Goal: Communication & Community: Share content

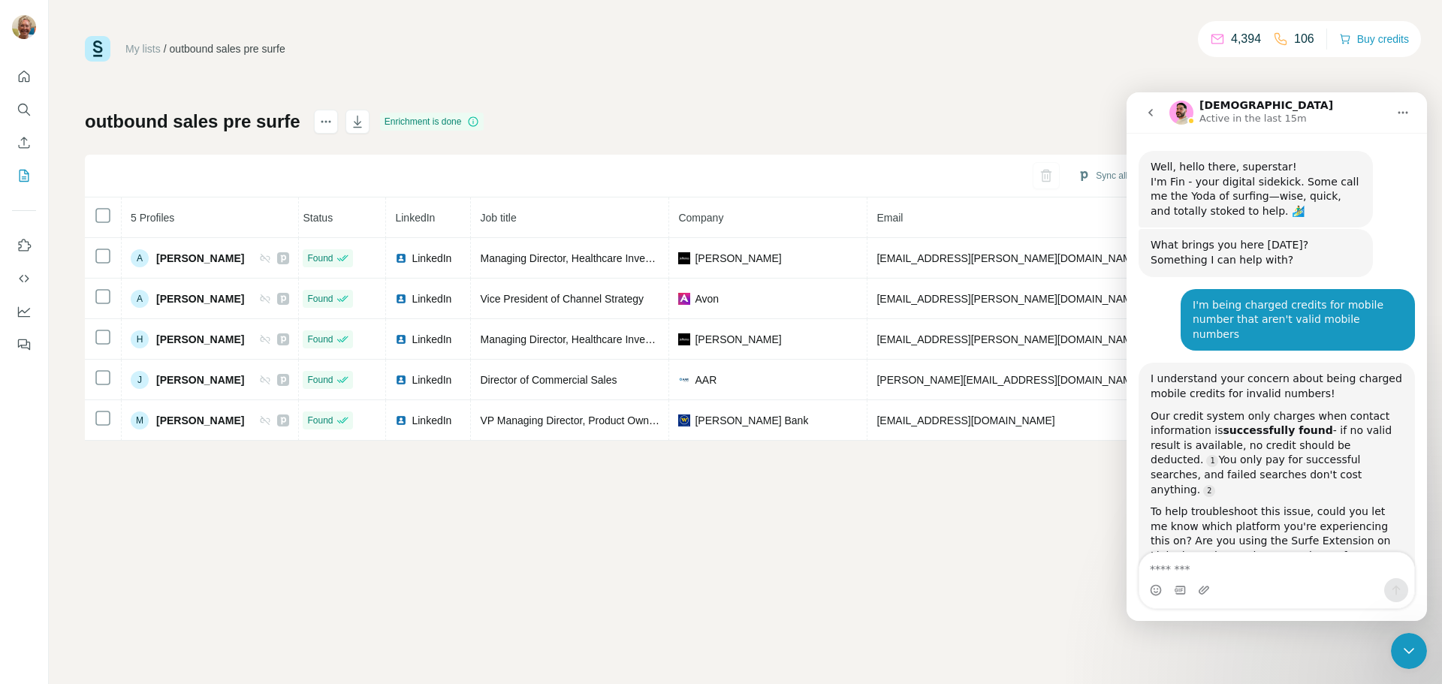
scroll to position [2433, 0]
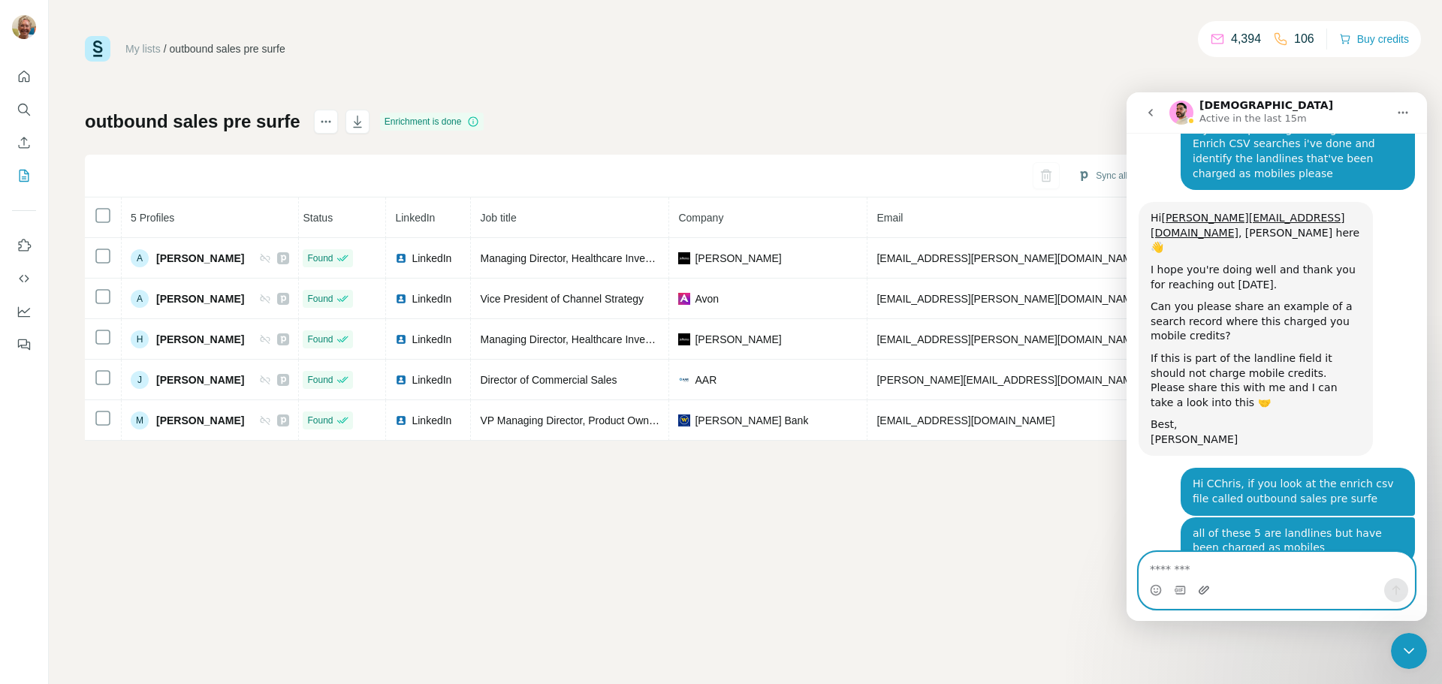
click at [1202, 590] on icon "Upload attachment" at bounding box center [1204, 590] width 12 height 12
click at [351, 115] on icon "button" at bounding box center [357, 121] width 15 height 15
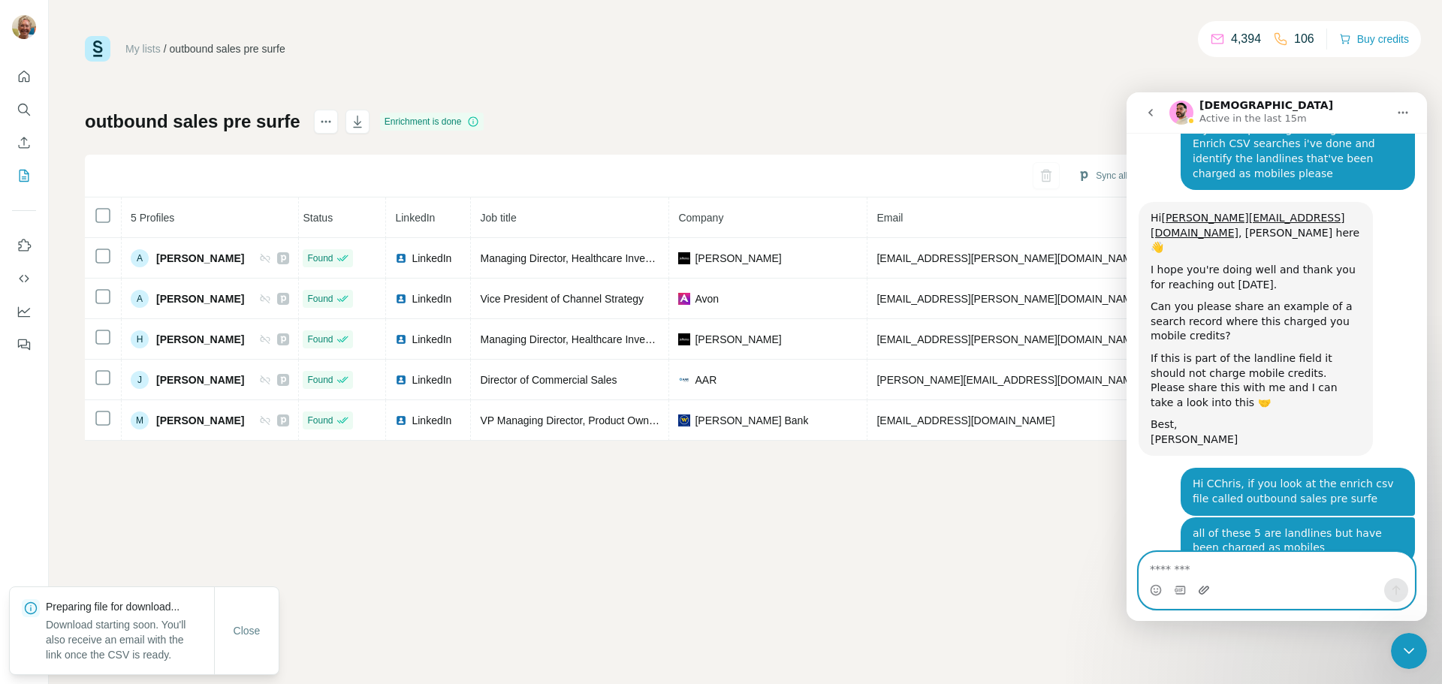
click at [1198, 590] on icon "Upload attachment" at bounding box center [1204, 590] width 12 height 12
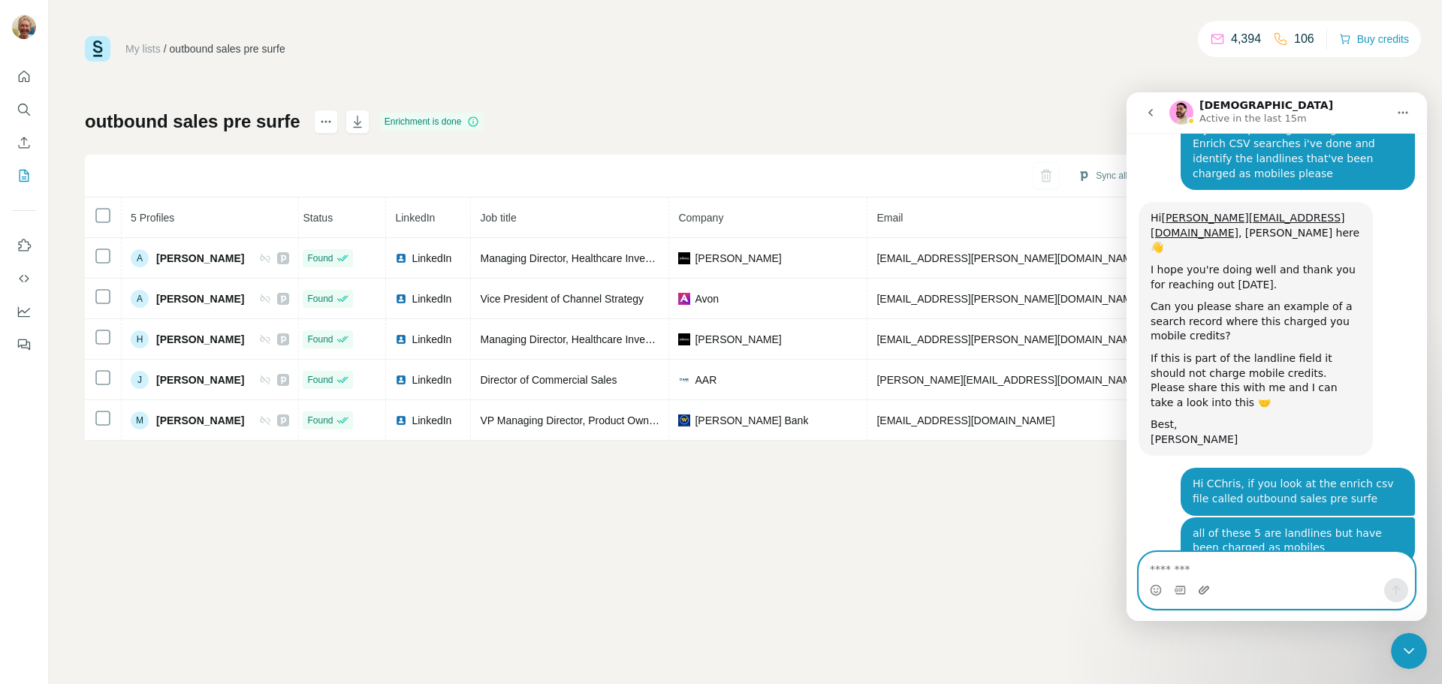
click at [1203, 586] on icon "Upload attachment" at bounding box center [1204, 590] width 12 height 12
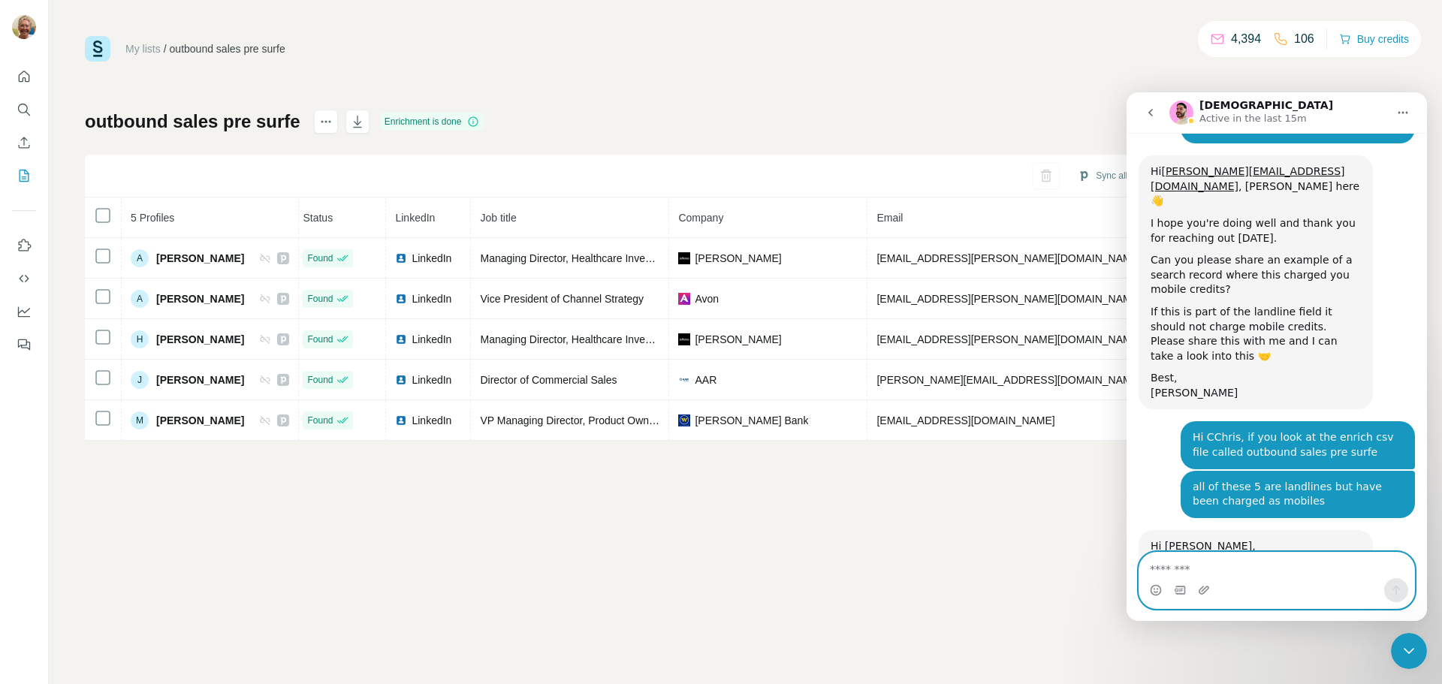
click at [1215, 568] on textarea "Message…" at bounding box center [1276, 566] width 275 height 26
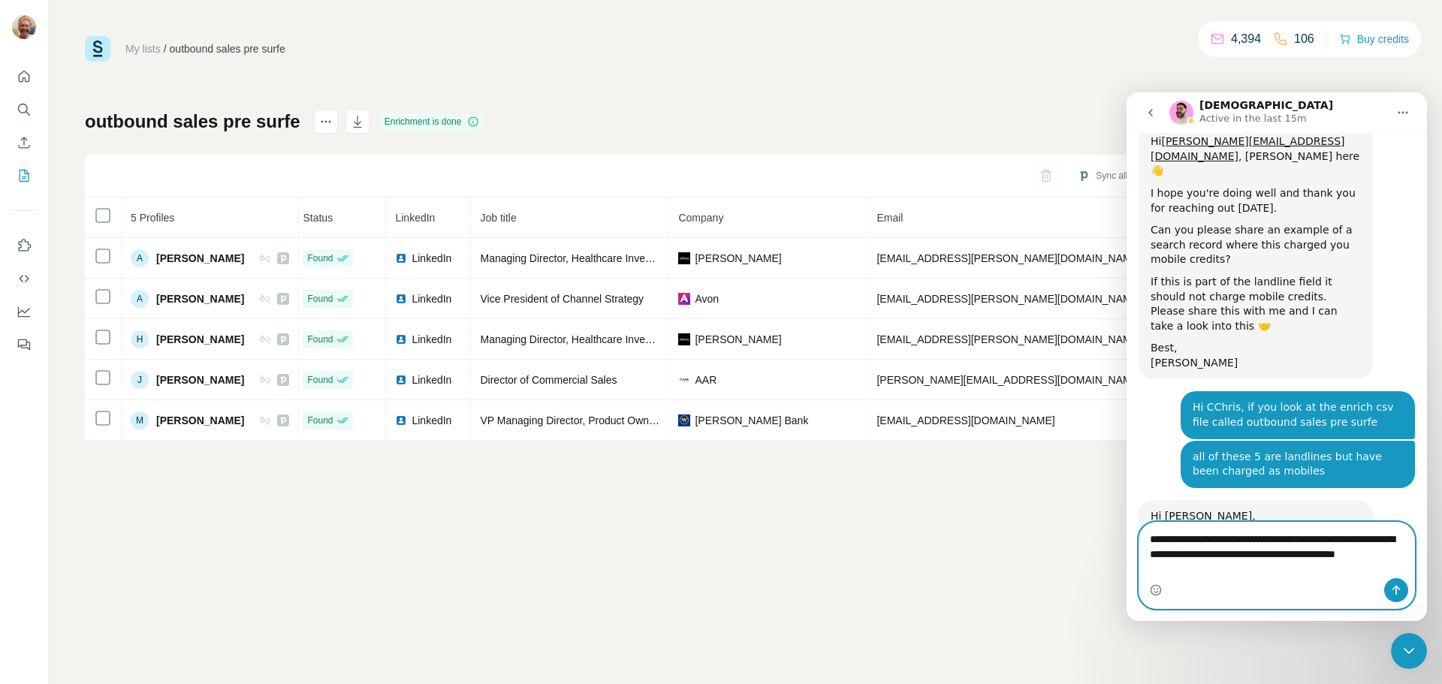
scroll to position [2525, 0]
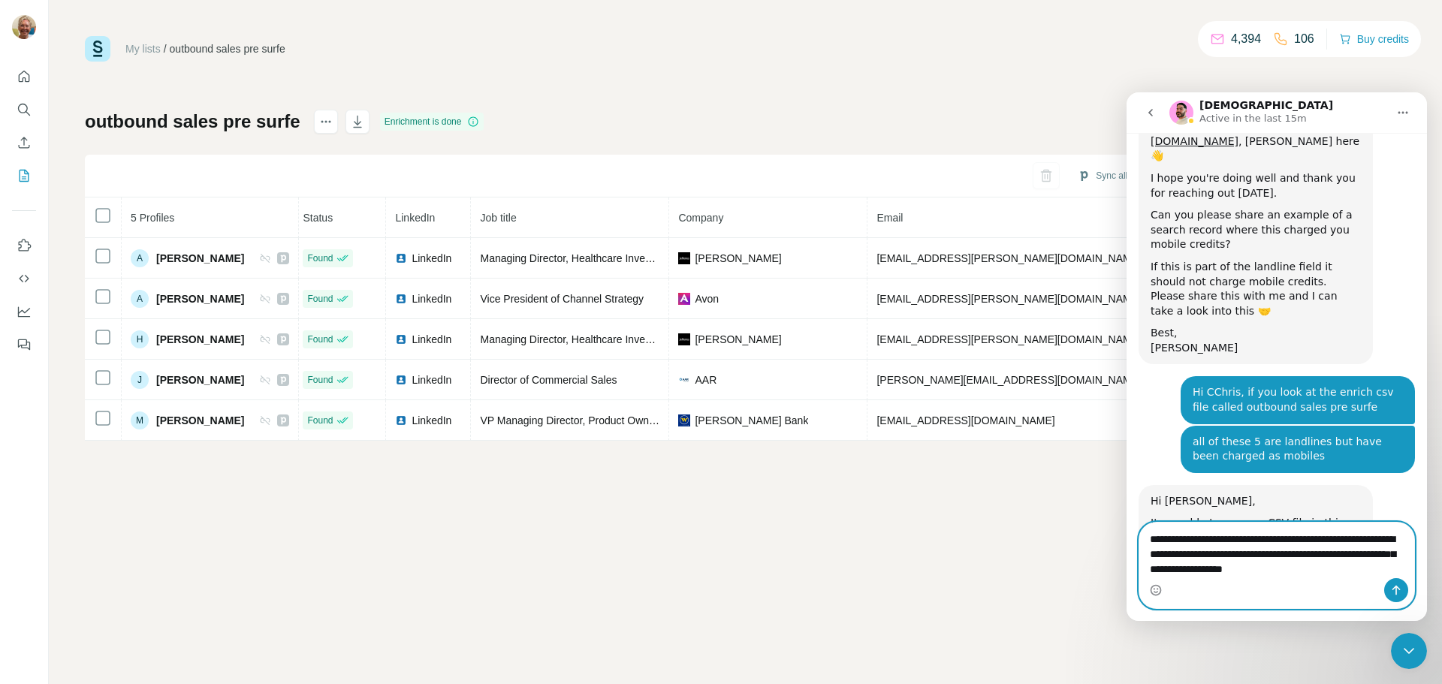
type textarea "**********"
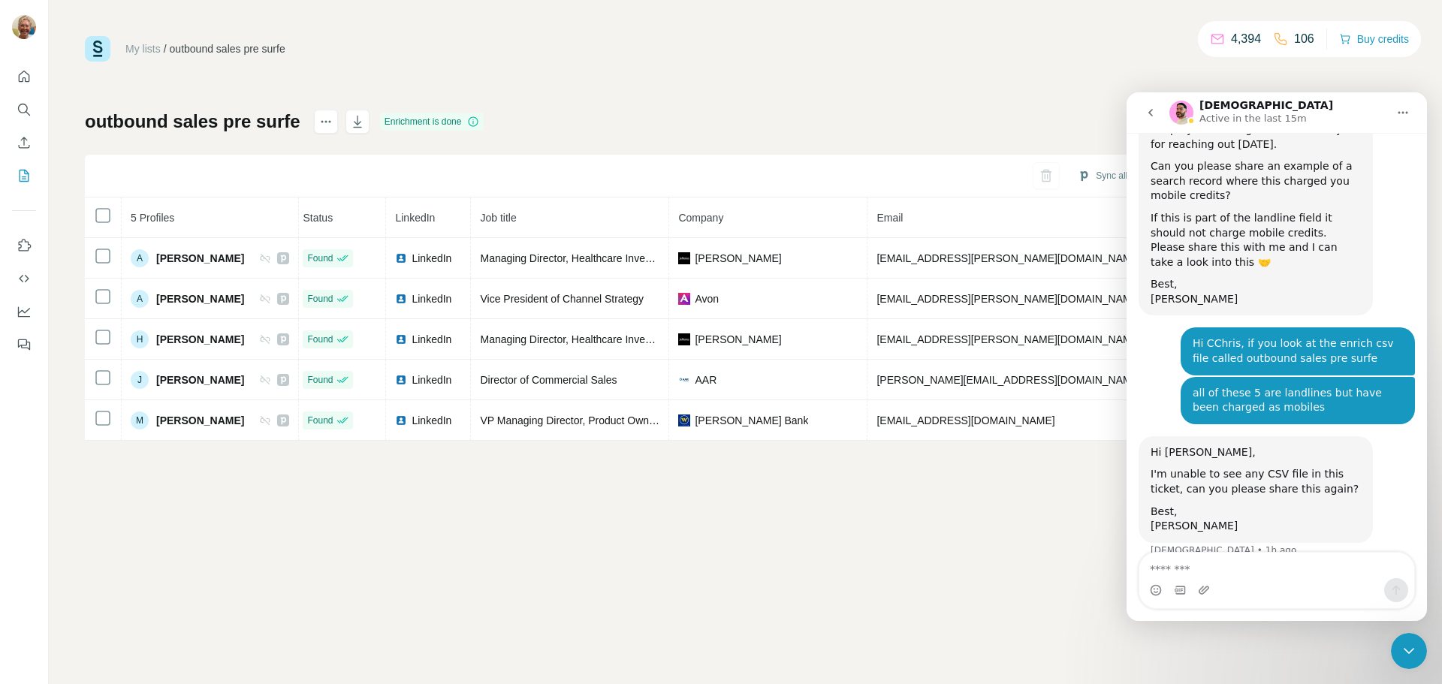
click at [930, 541] on div "My lists / outbound sales pre surfe 4,394 106 Buy credits outbound sales pre su…" at bounding box center [745, 342] width 1393 height 684
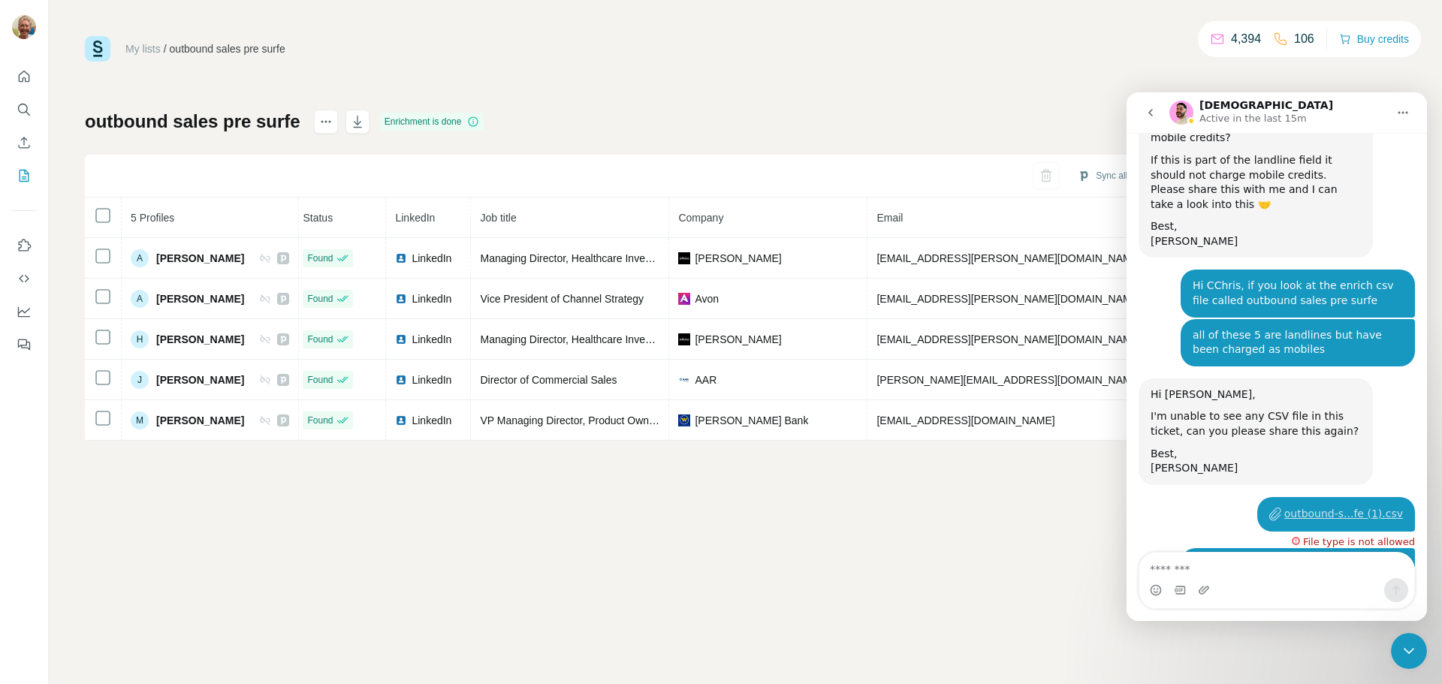
scroll to position [2670, 0]
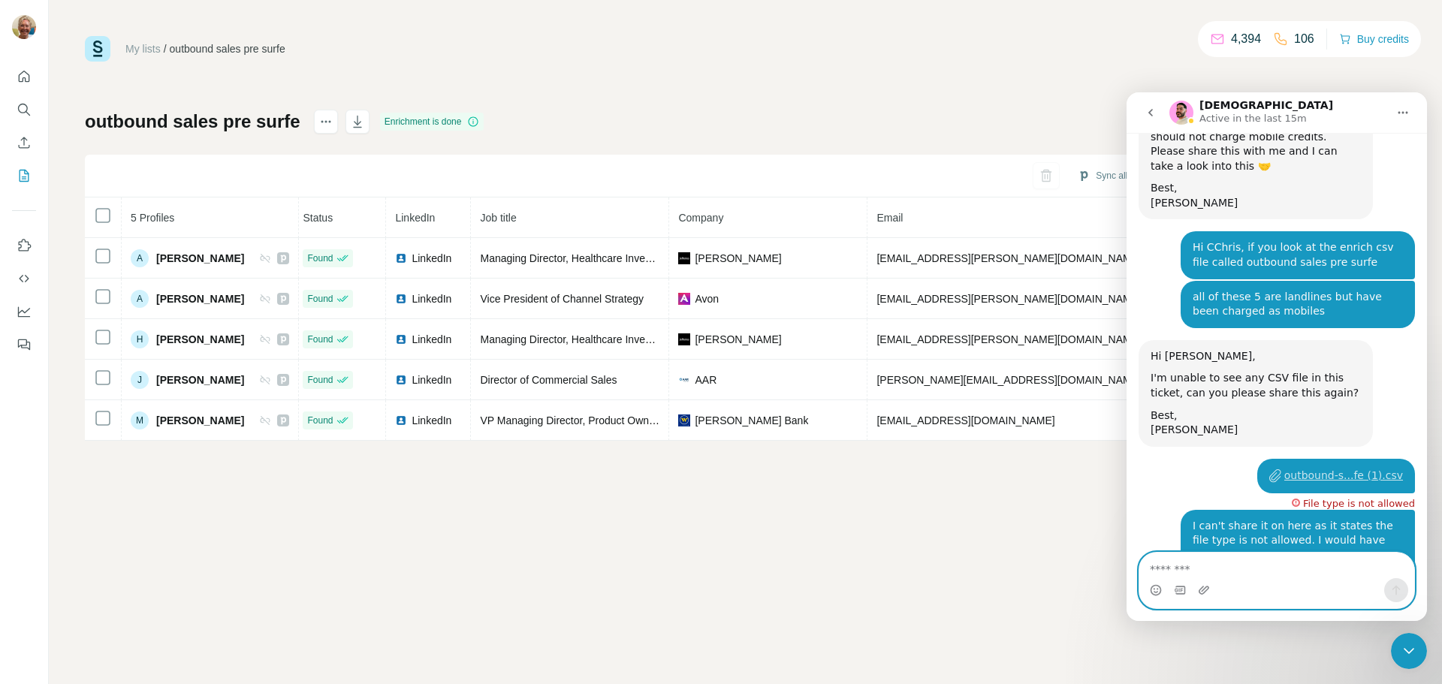
click at [1254, 565] on textarea "Message…" at bounding box center [1276, 566] width 275 height 26
